Goal: Find specific page/section: Find specific page/section

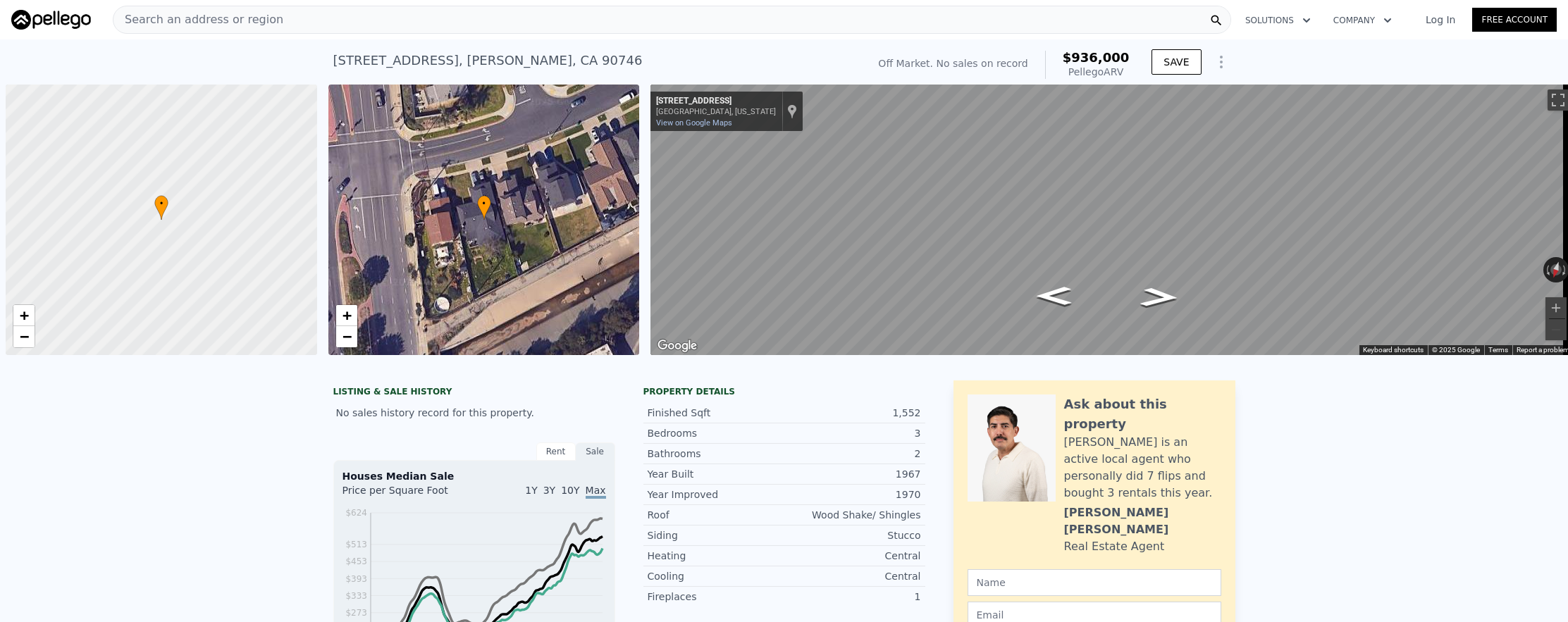
scroll to position [0, 5]
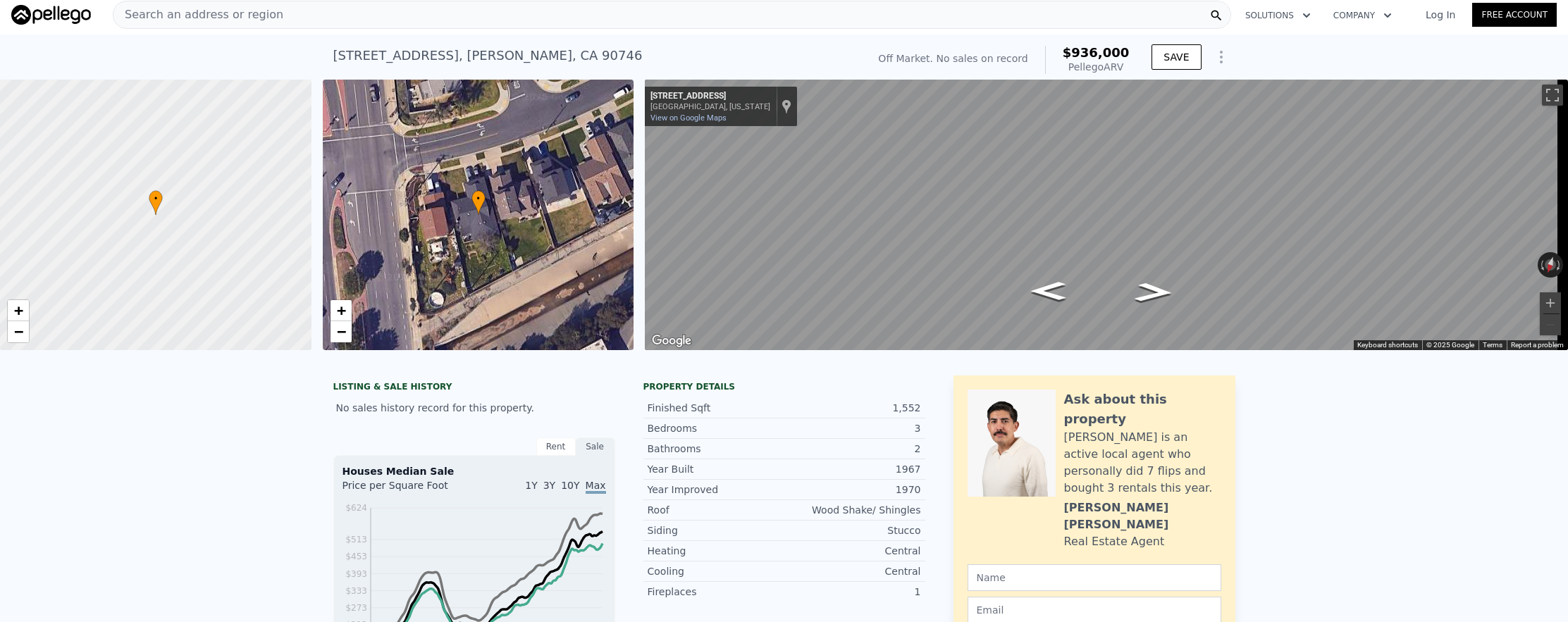
click at [425, 21] on div "Search an address or region" at bounding box center [672, 15] width 1118 height 28
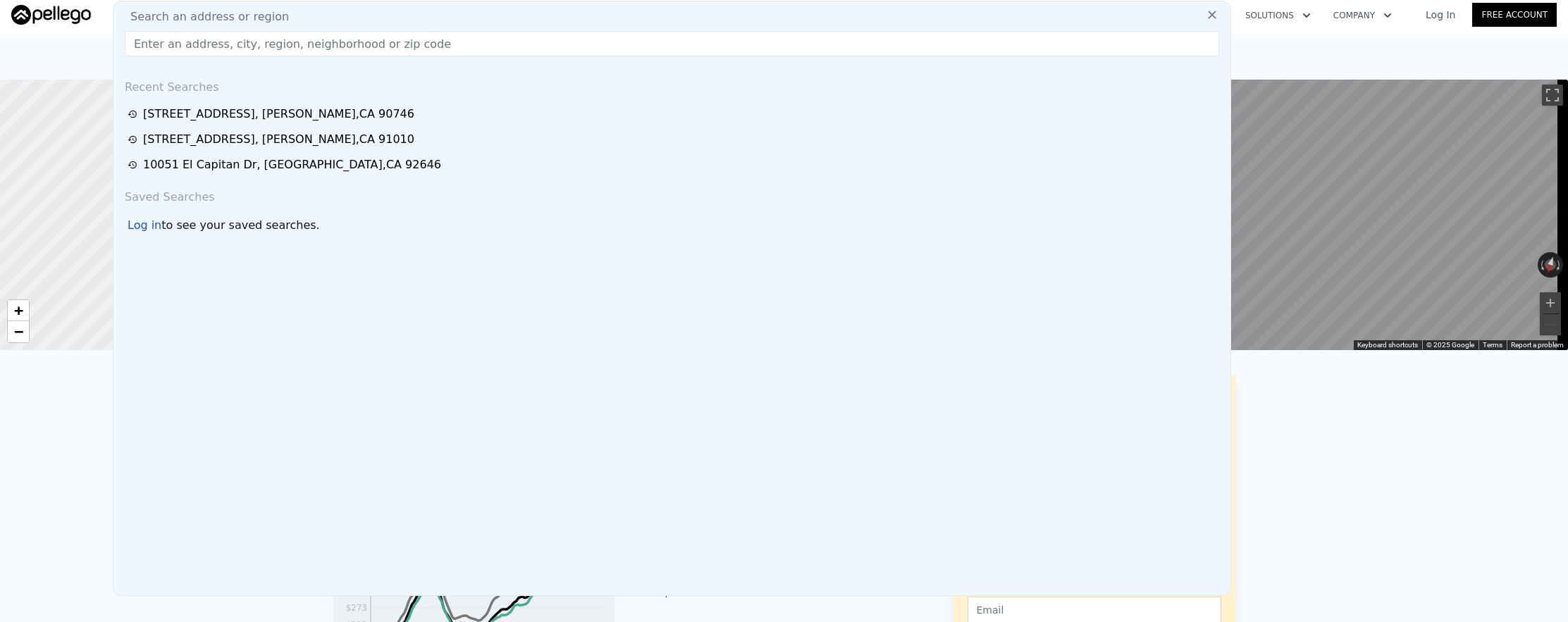
click at [427, 44] on input "text" at bounding box center [672, 44] width 1095 height 25
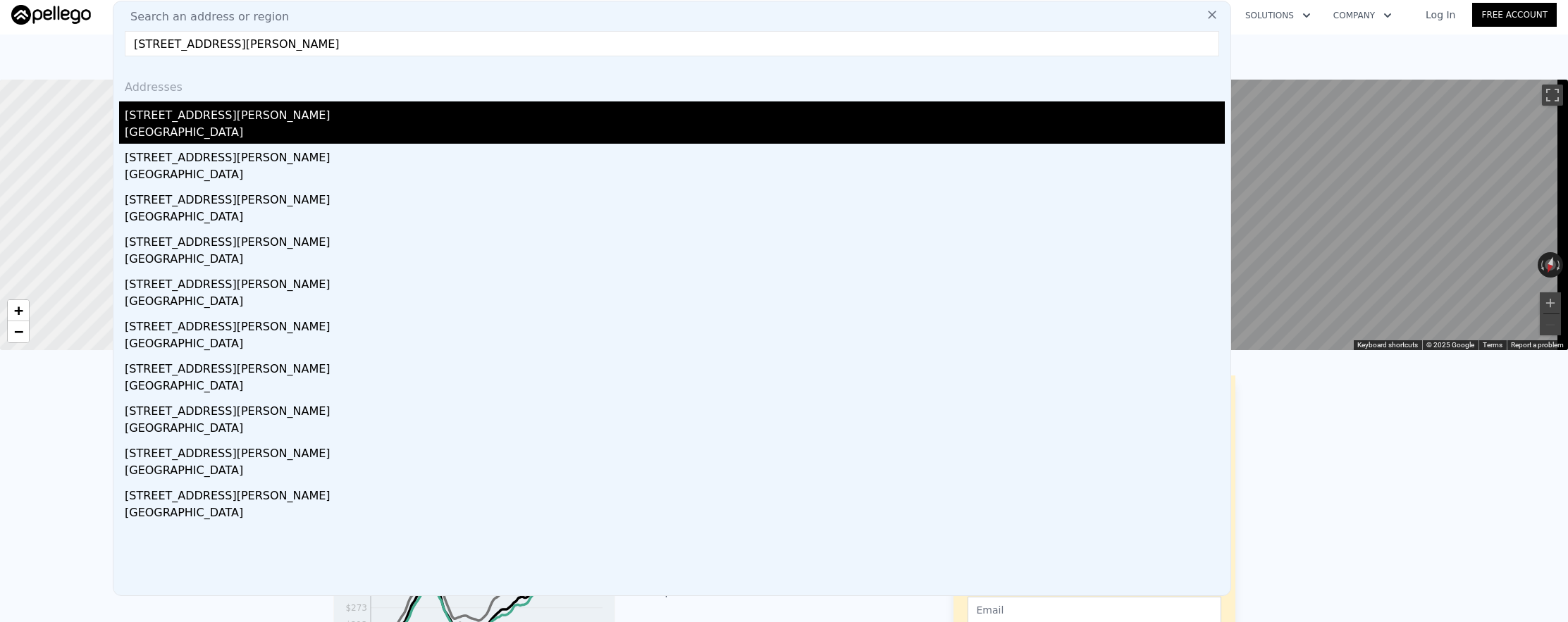
type input "[STREET_ADDRESS][PERSON_NAME]"
click at [425, 113] on div "[STREET_ADDRESS][PERSON_NAME]" at bounding box center [674, 113] width 1100 height 23
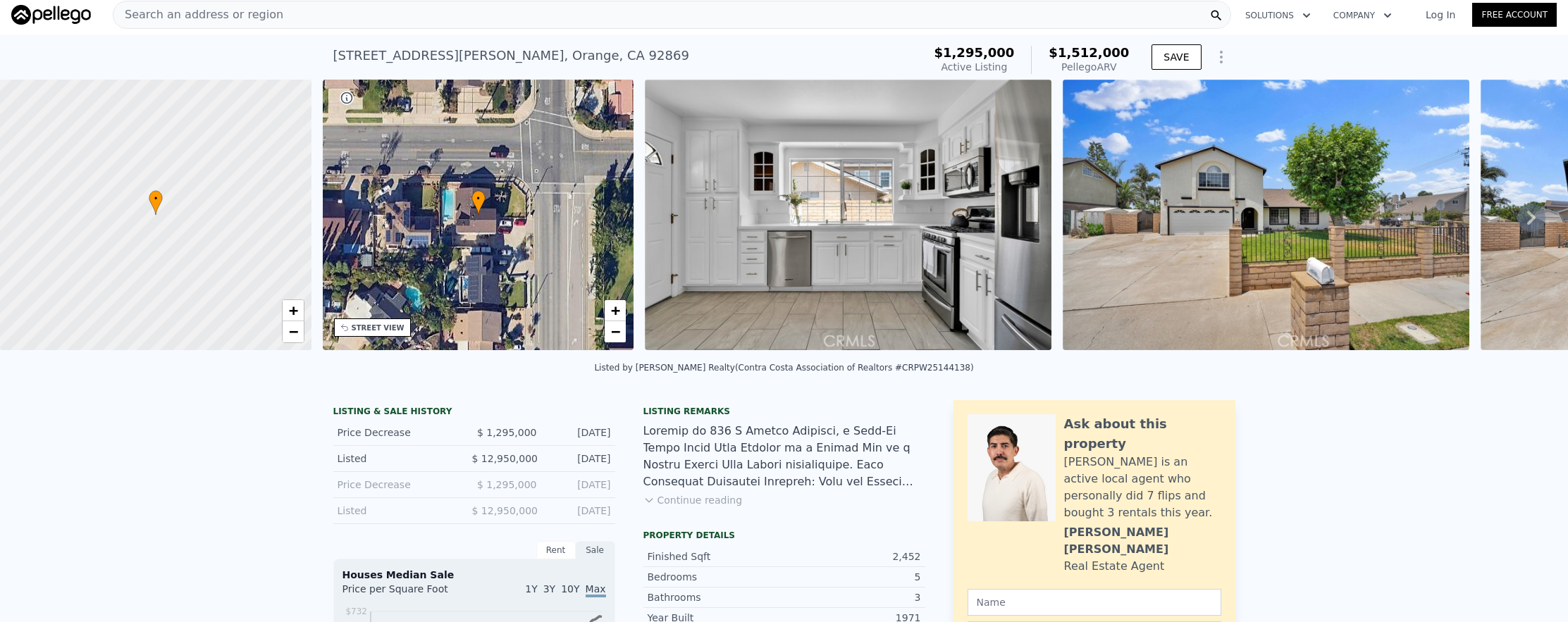
click at [1527, 219] on icon at bounding box center [1531, 218] width 8 height 14
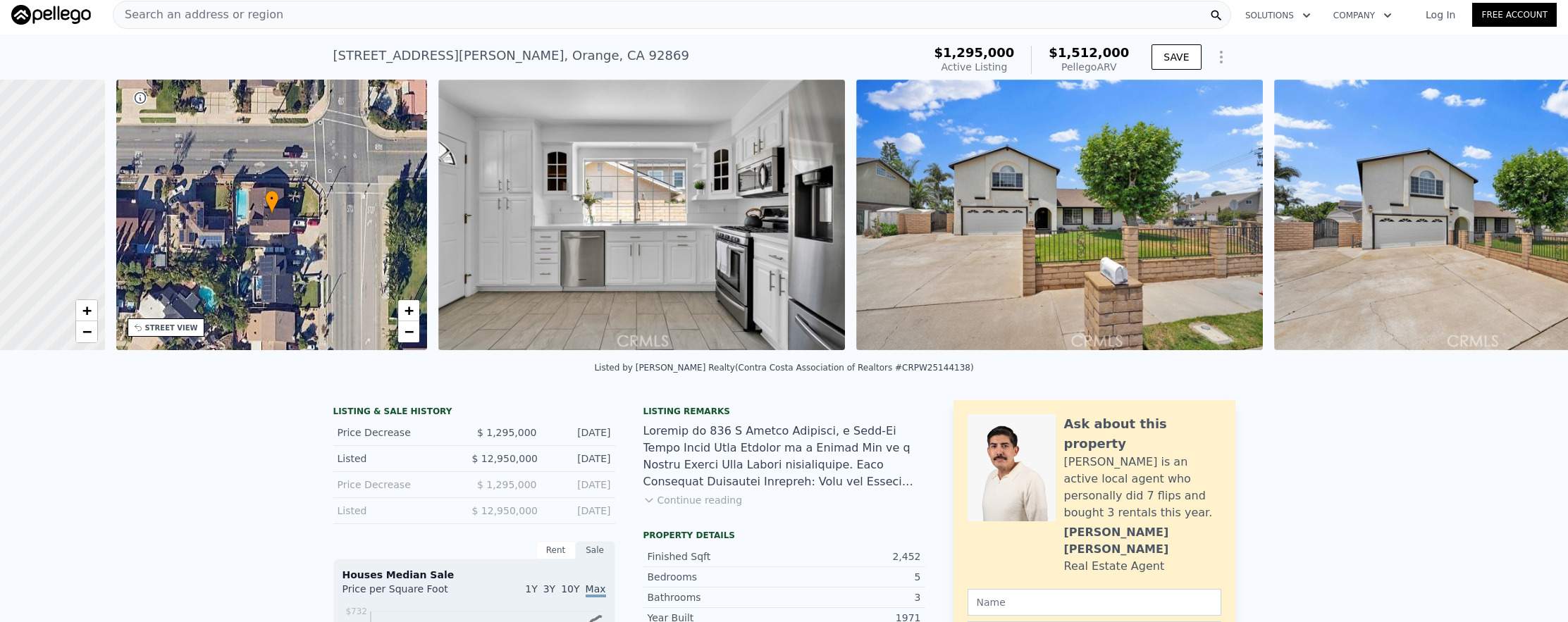
scroll to position [0, 329]
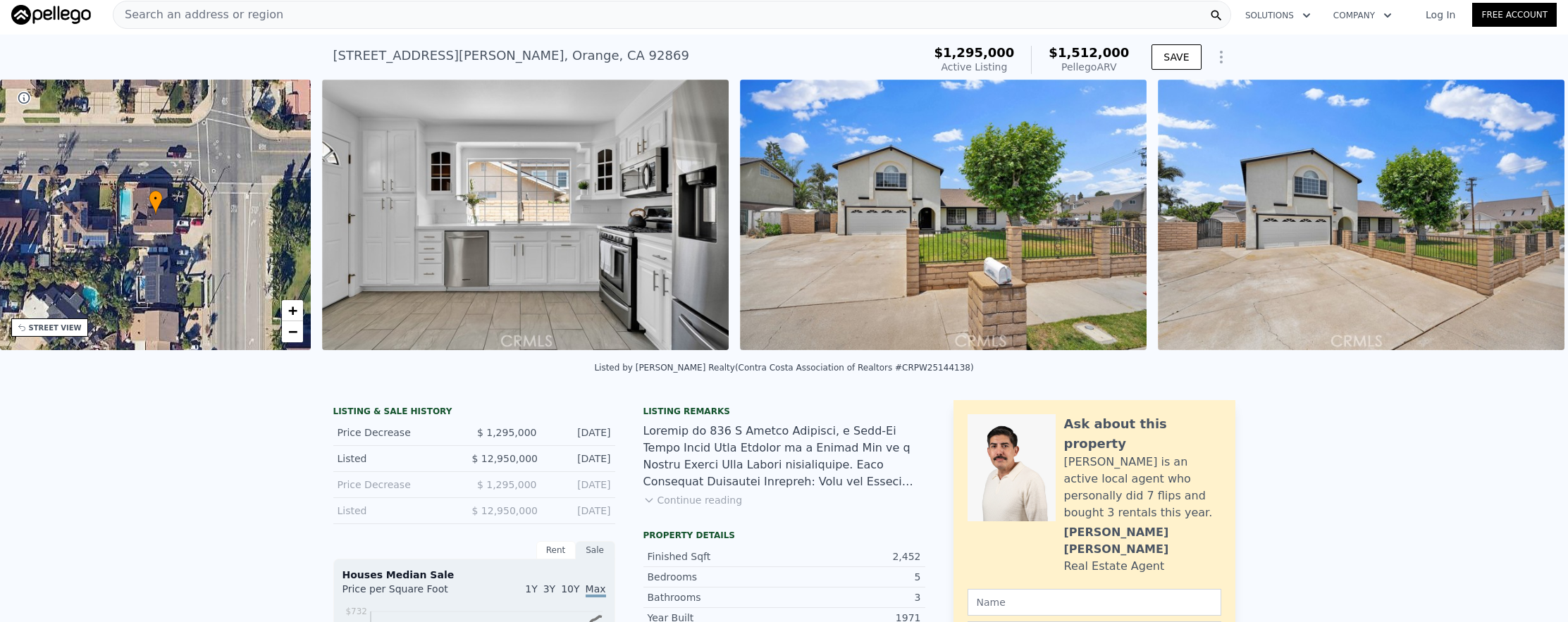
click at [1522, 219] on img at bounding box center [1362, 215] width 407 height 271
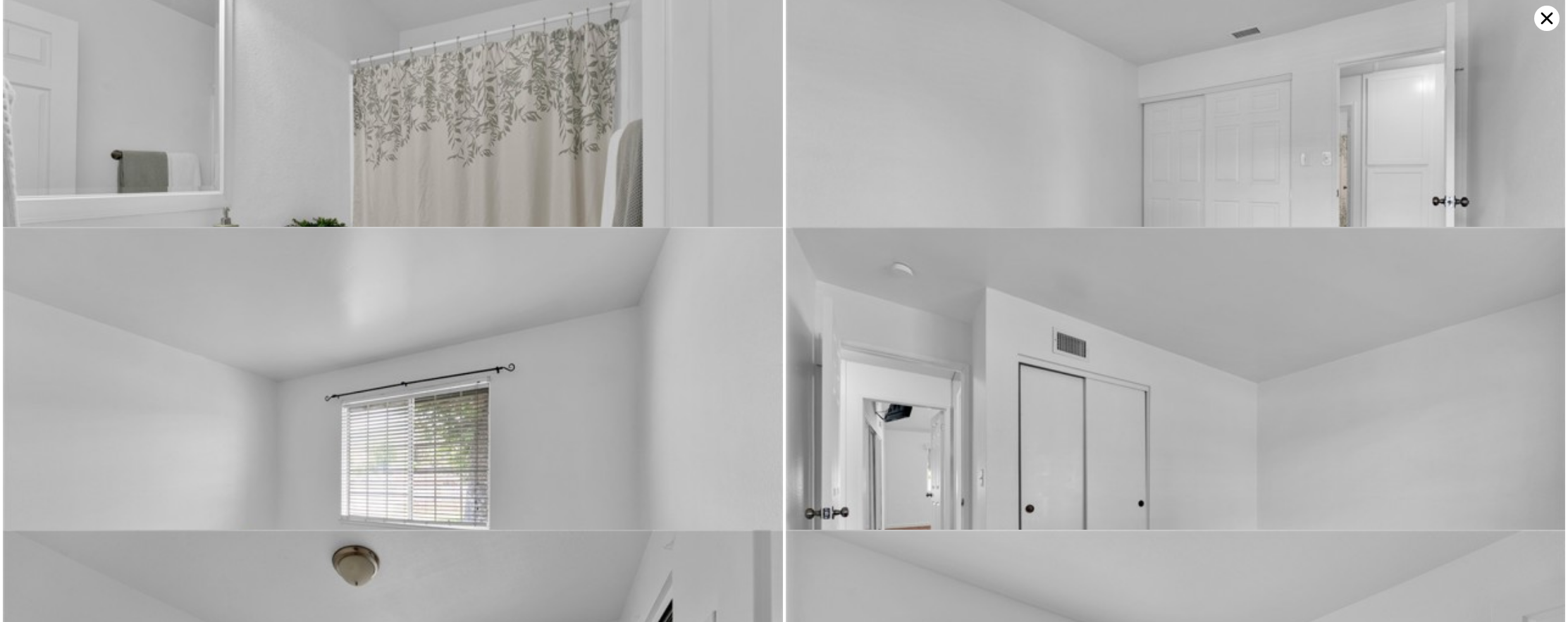
scroll to position [1515, 0]
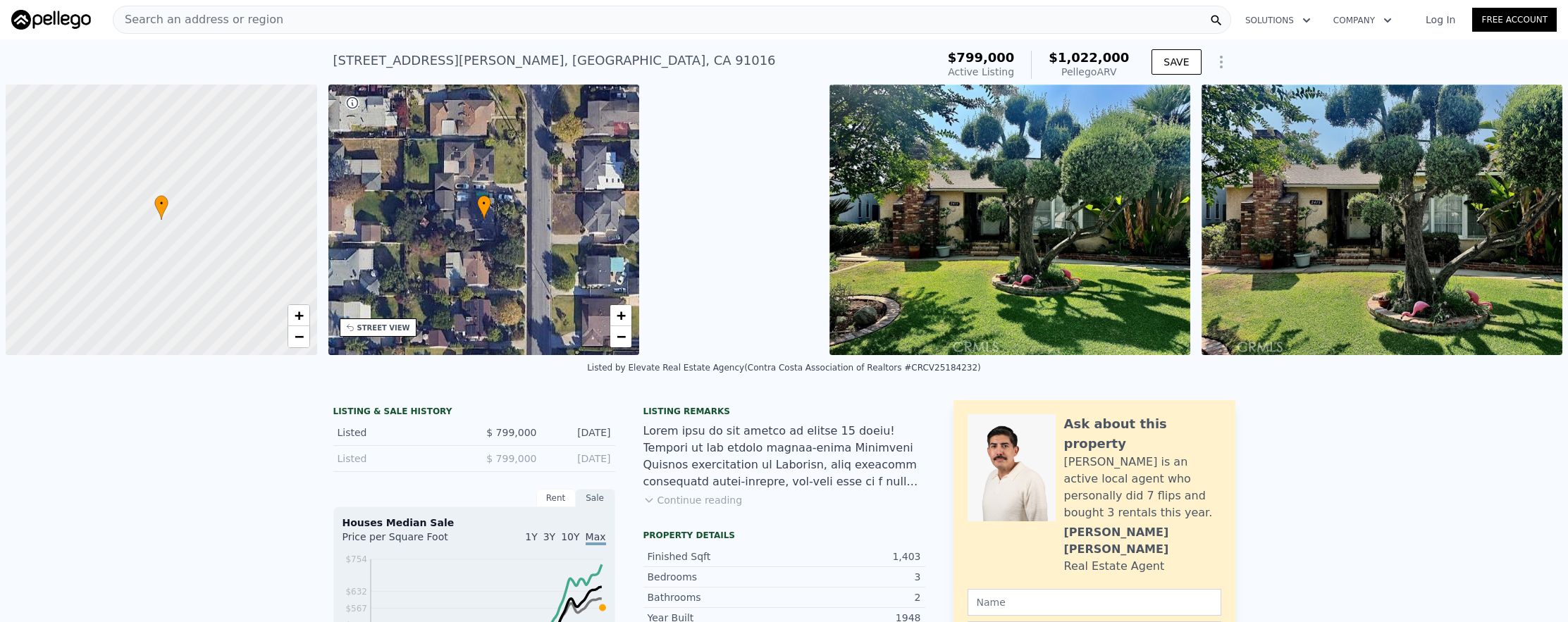
click at [333, 32] on div "Search an address or region" at bounding box center [672, 19] width 1118 height 28
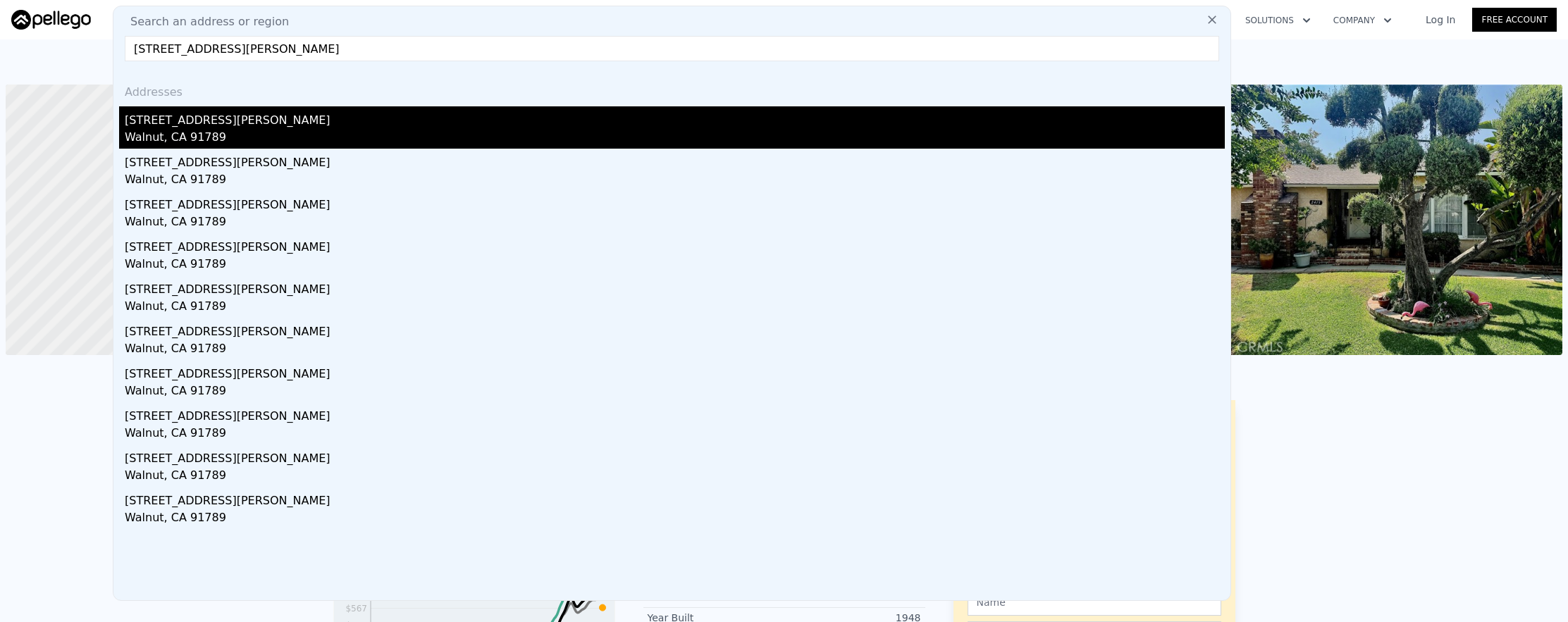
type input "18855 Sutter Creek Drive, Walnut, CA 91789"
click at [394, 132] on div "Walnut, CA 91789" at bounding box center [674, 139] width 1100 height 20
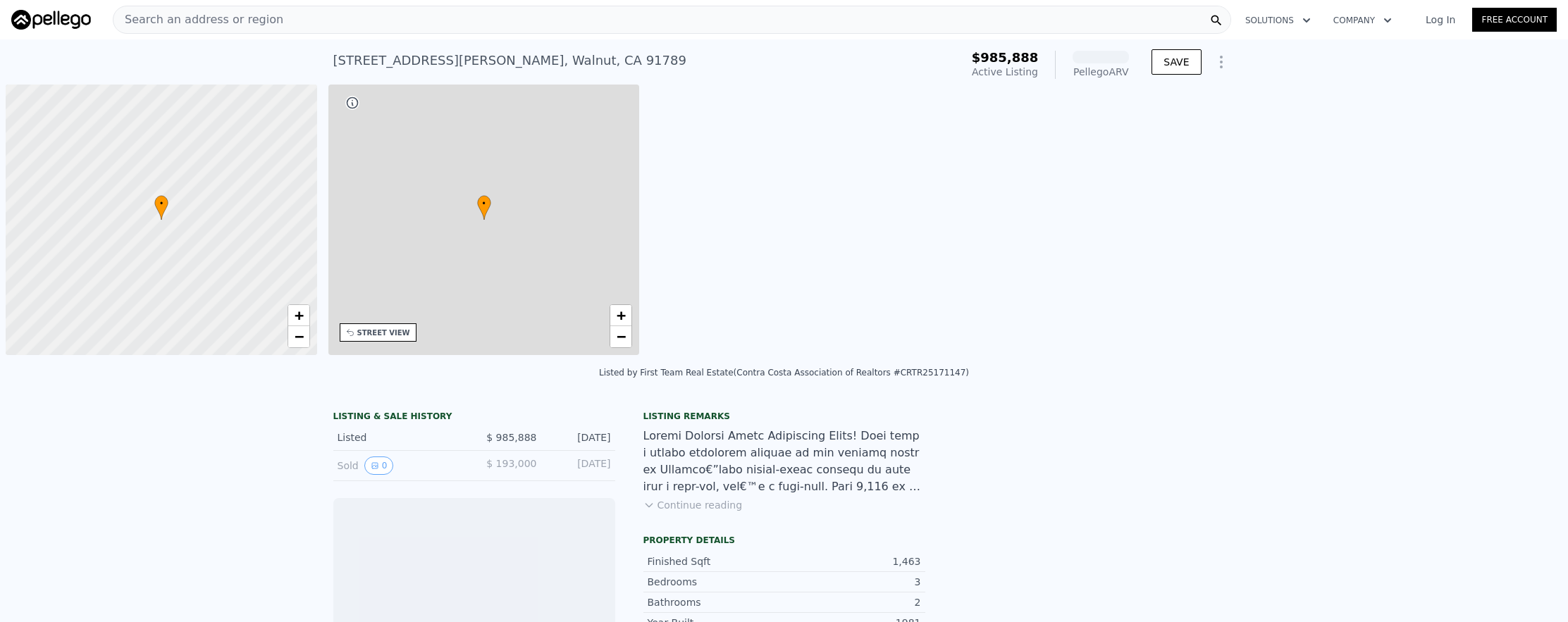
scroll to position [0, 5]
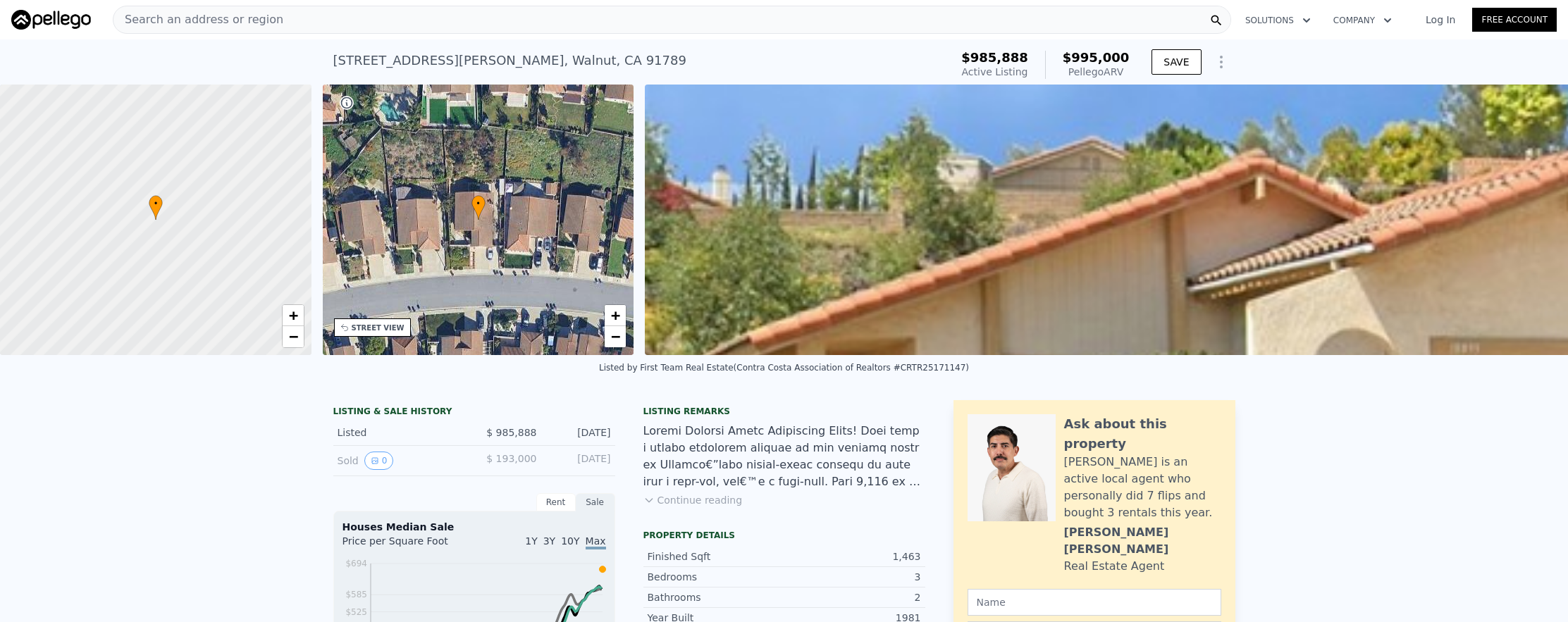
click at [290, 23] on div "Search an address or region" at bounding box center [672, 19] width 1118 height 28
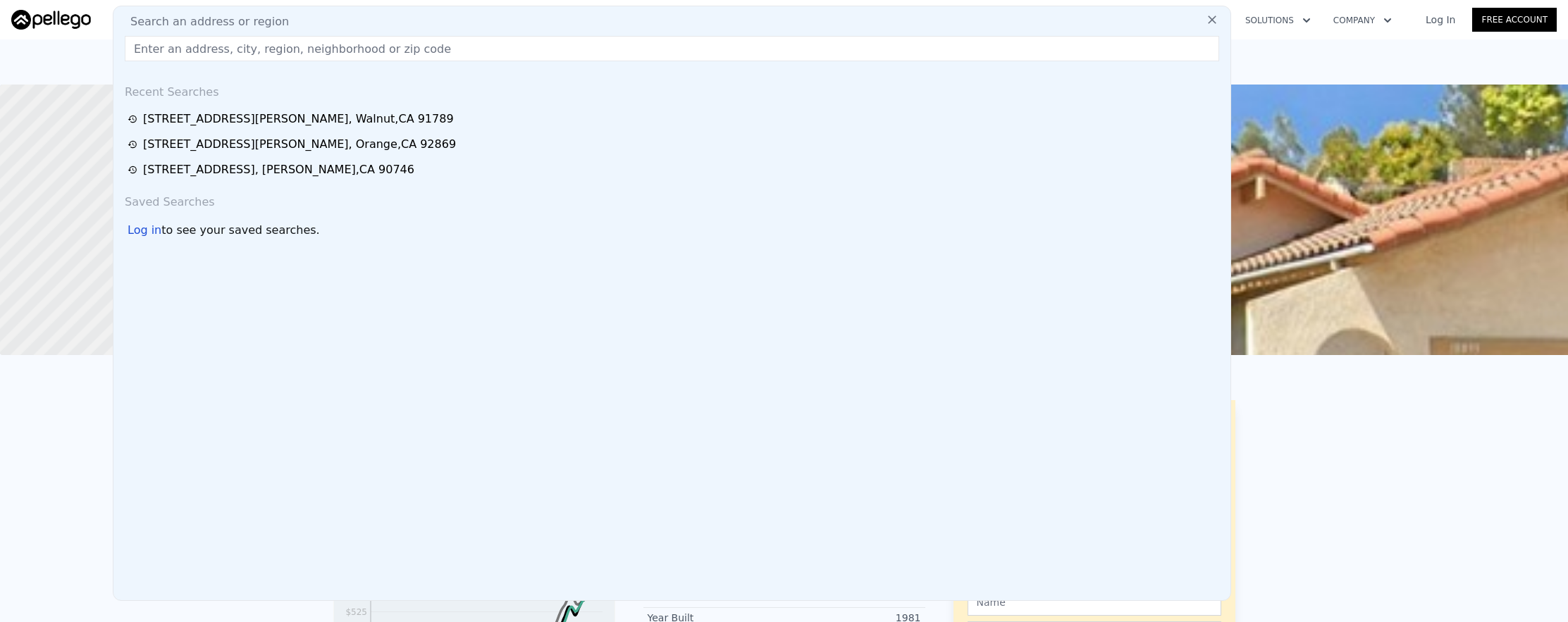
click at [300, 49] on input "text" at bounding box center [672, 48] width 1095 height 25
paste input "1897 Wagner Street, Pasadena, CA 91107"
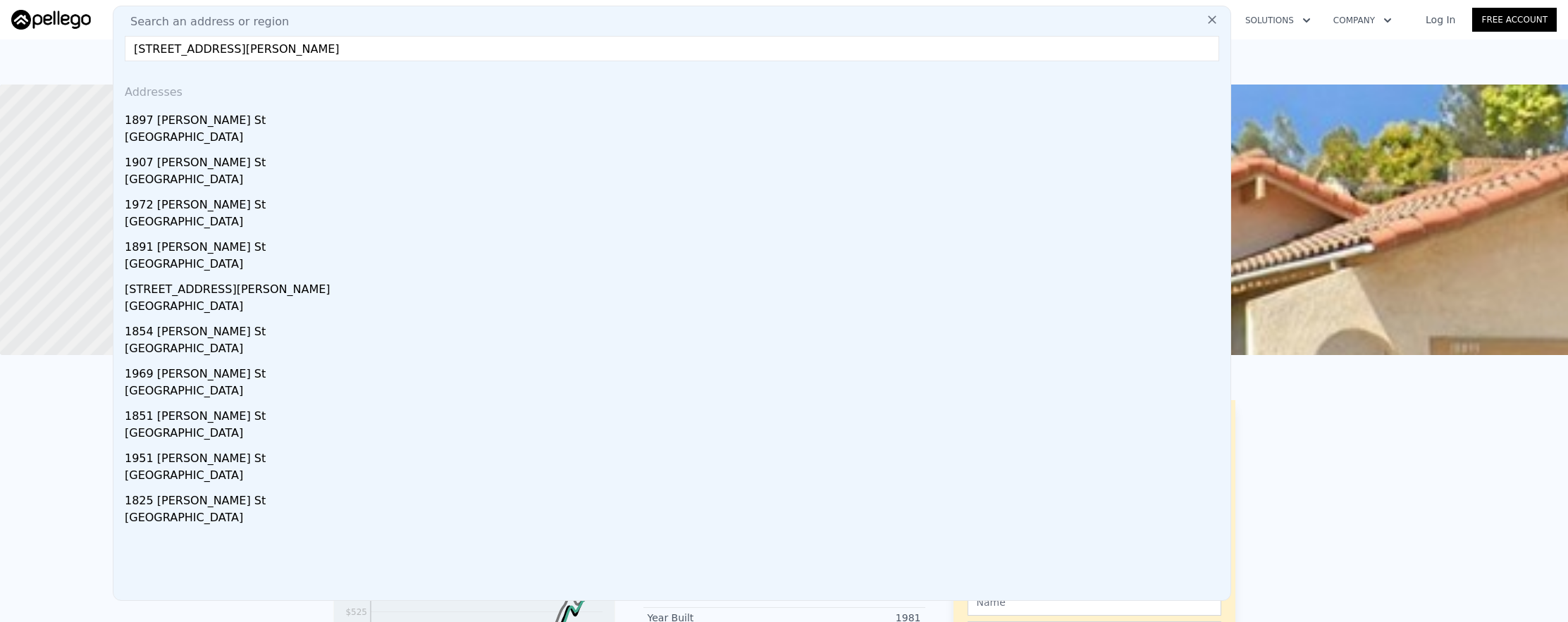
type input "1897 Wagner Street, Pasadena, CA 91107"
click at [311, 117] on div "1897 Wagner St" at bounding box center [674, 118] width 1100 height 23
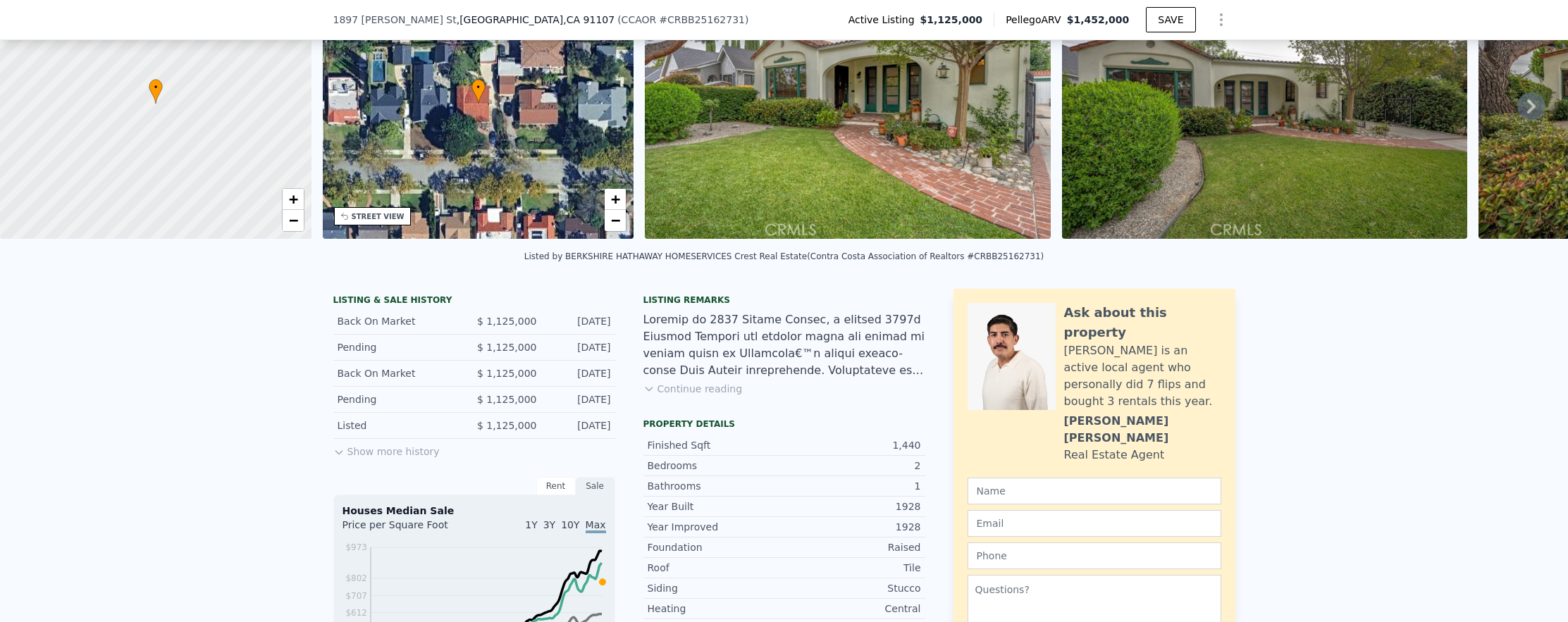
scroll to position [266, 0]
